Goal: Navigation & Orientation: Understand site structure

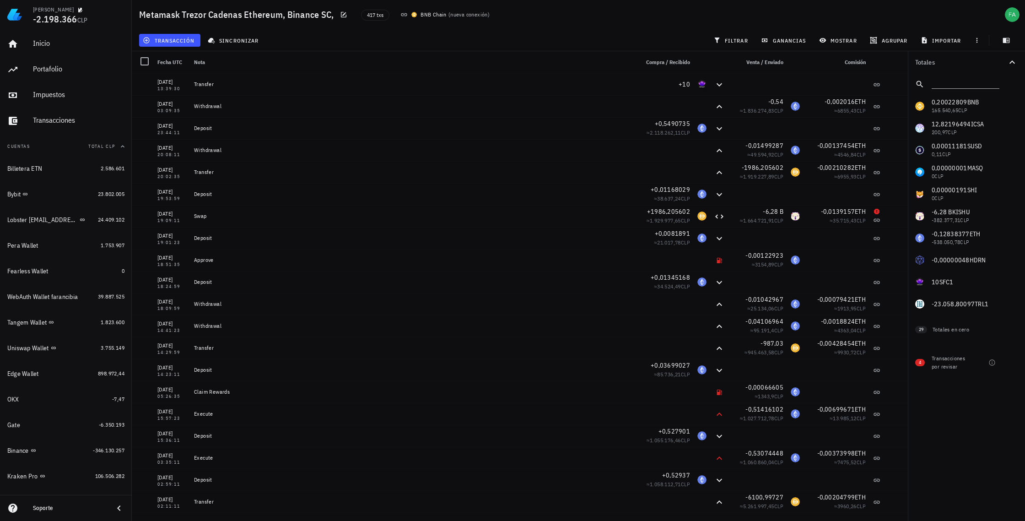
scroll to position [192, 0]
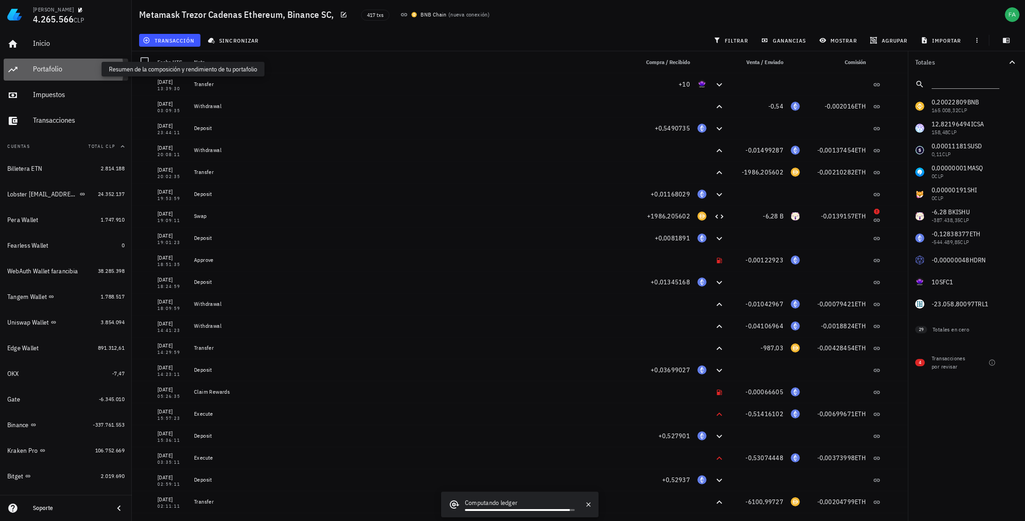
click at [56, 68] on div "Portafolio" at bounding box center [78, 68] width 91 height 9
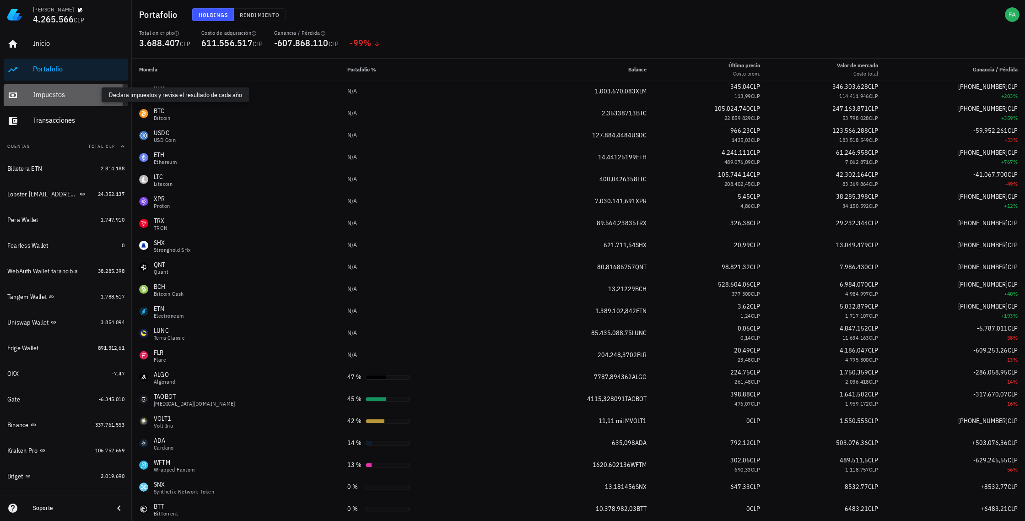
click at [50, 96] on div "Impuestos" at bounding box center [78, 94] width 91 height 9
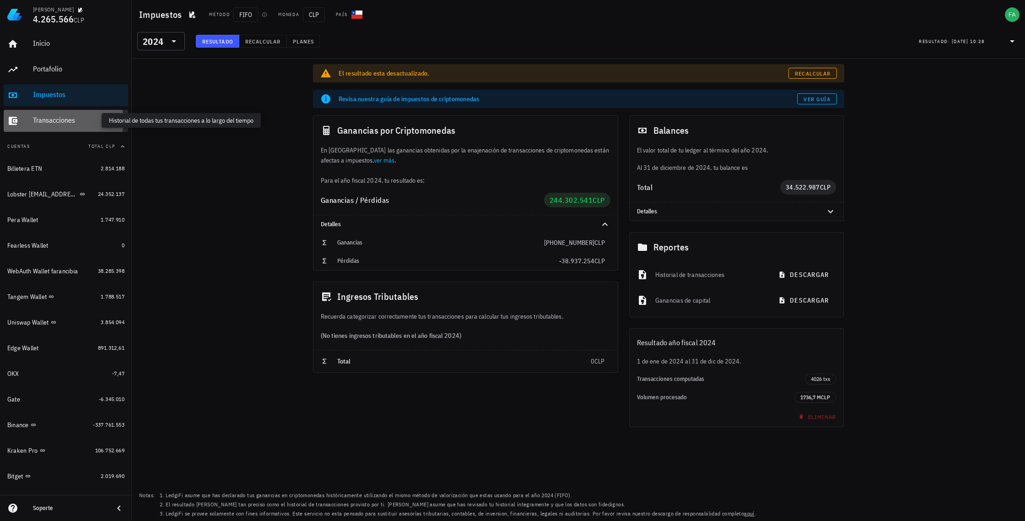
click at [45, 119] on div "Transacciones" at bounding box center [78, 120] width 91 height 9
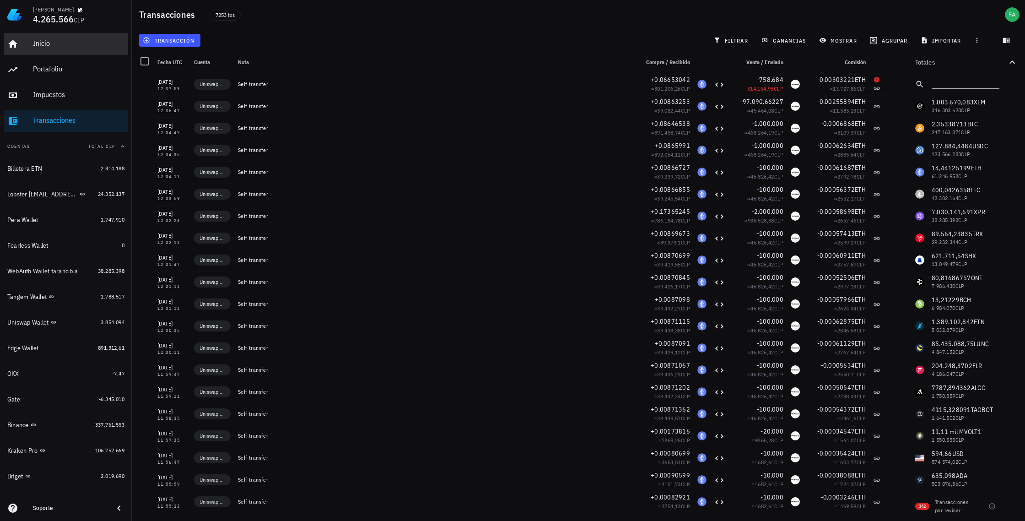
click at [43, 50] on div "Inicio" at bounding box center [78, 43] width 91 height 21
